Goal: Transaction & Acquisition: Purchase product/service

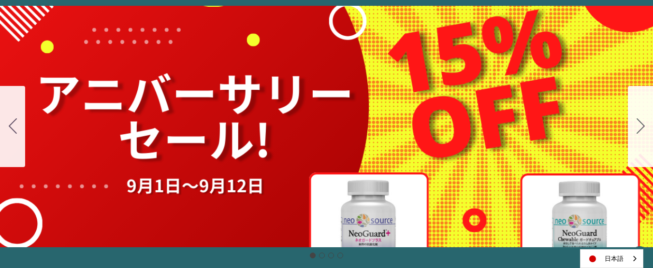
scroll to position [97, 0]
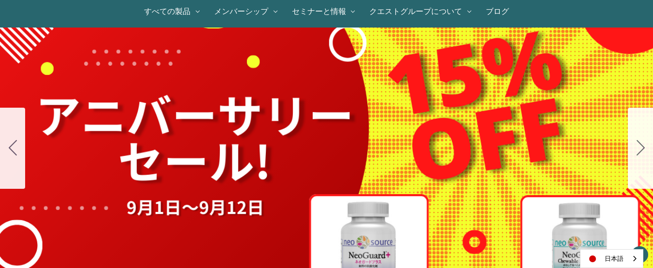
click at [641, 146] on icon "Go to slide 2" at bounding box center [641, 147] width 8 height 15
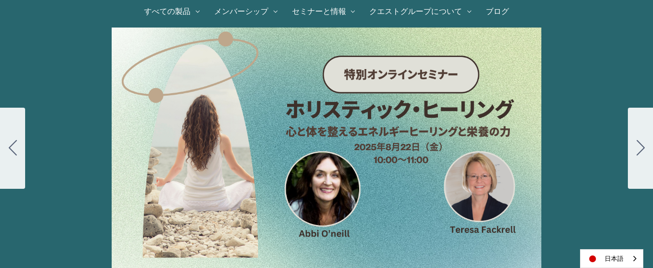
click at [637, 144] on icon "Go to slide 3" at bounding box center [641, 147] width 8 height 15
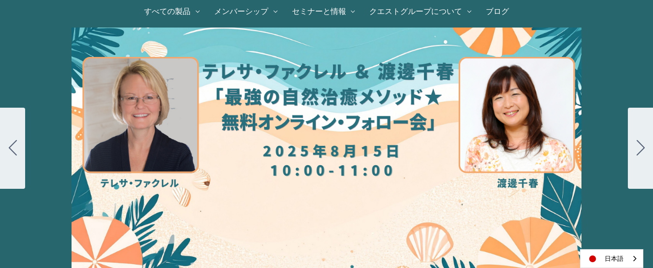
click at [637, 144] on icon "Go to slide 4" at bounding box center [641, 147] width 8 height 15
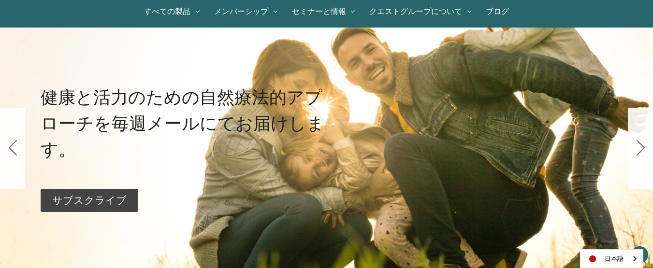
click at [637, 144] on icon "Go to slide 1" at bounding box center [641, 147] width 8 height 15
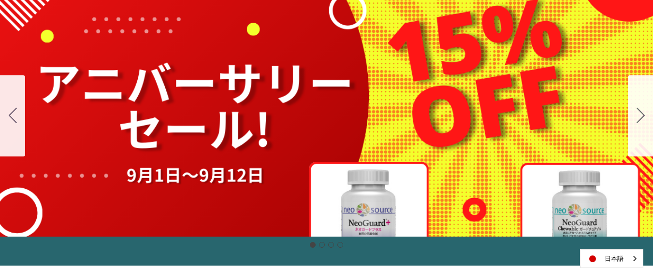
scroll to position [145, 0]
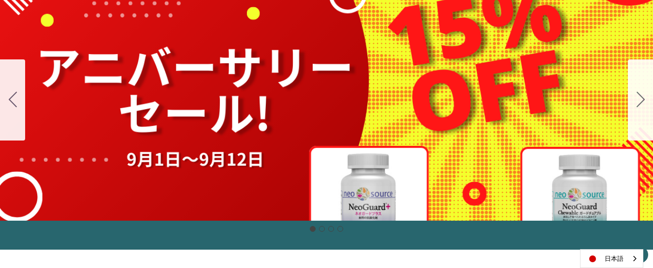
click at [420, 118] on div "細胞プロテクトセット 通常188ドル セール価格160ドル $28 OFF [DATE]～[DATE] [DATE]〜[DATE] 販売中" at bounding box center [326, 100] width 653 height 242
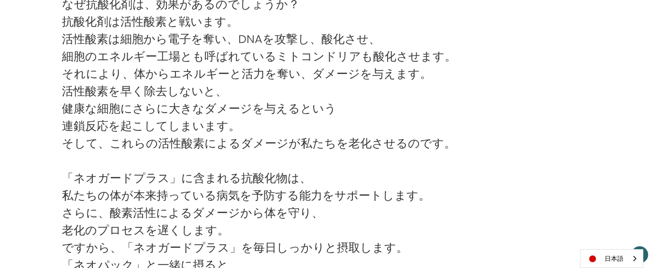
scroll to position [1402, 0]
